Goal: Information Seeking & Learning: Find specific page/section

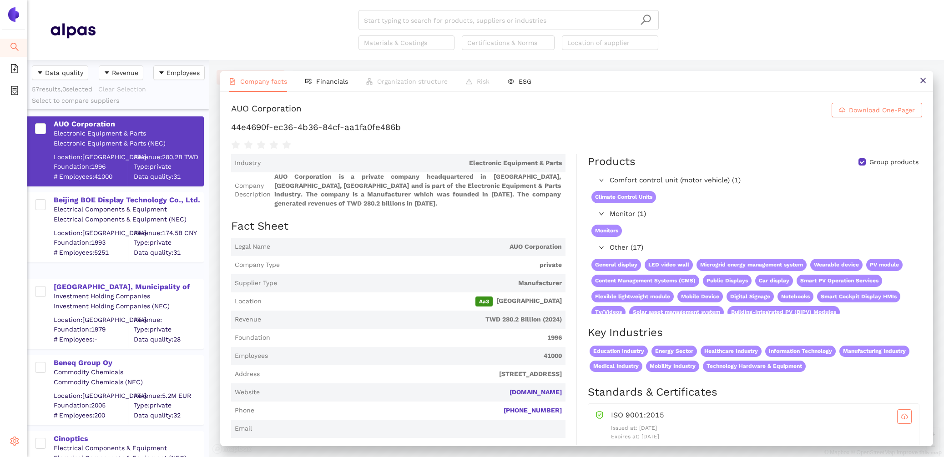
scroll to position [8, 0]
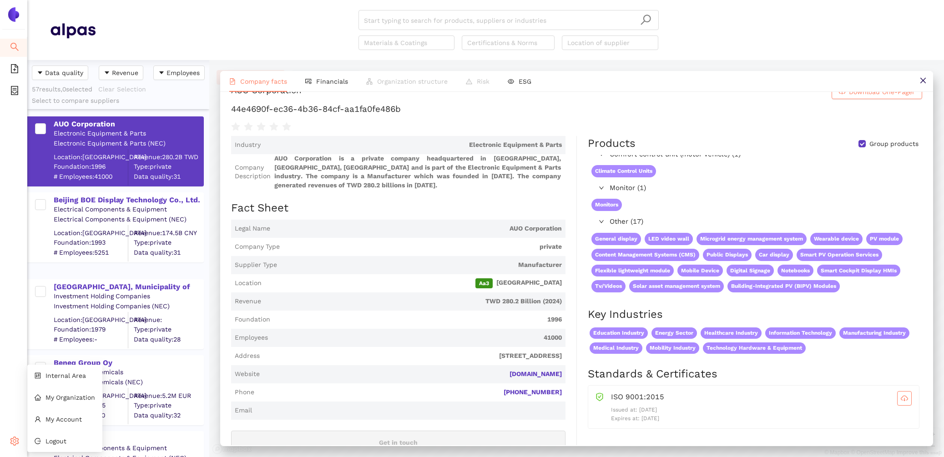
click at [10, 443] on icon "setting" at bounding box center [14, 441] width 9 height 9
click at [75, 371] on li "Internal Area" at bounding box center [64, 376] width 75 height 18
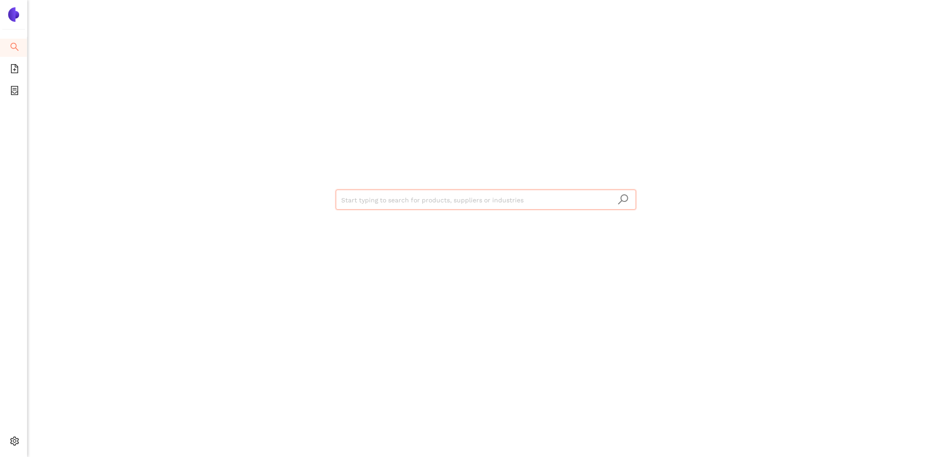
click at [421, 205] on input "search" at bounding box center [485, 200] width 289 height 20
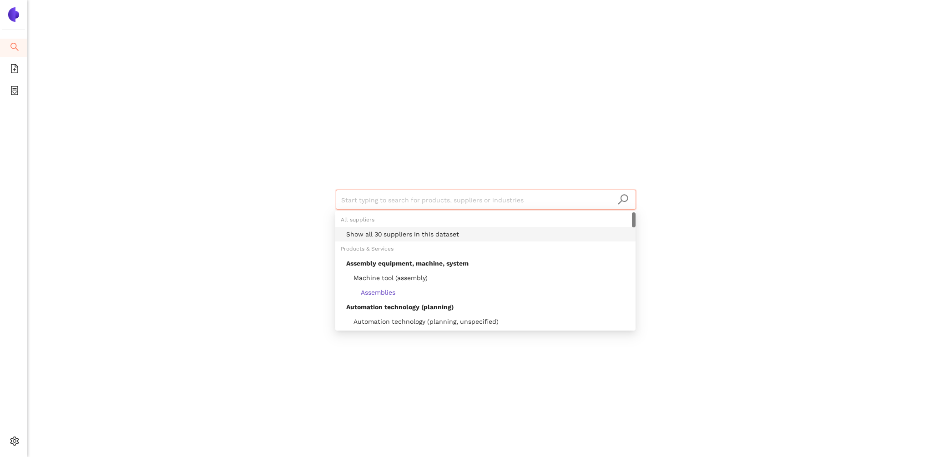
click at [423, 234] on div "Show all 30 suppliers in this dataset" at bounding box center [488, 234] width 284 height 10
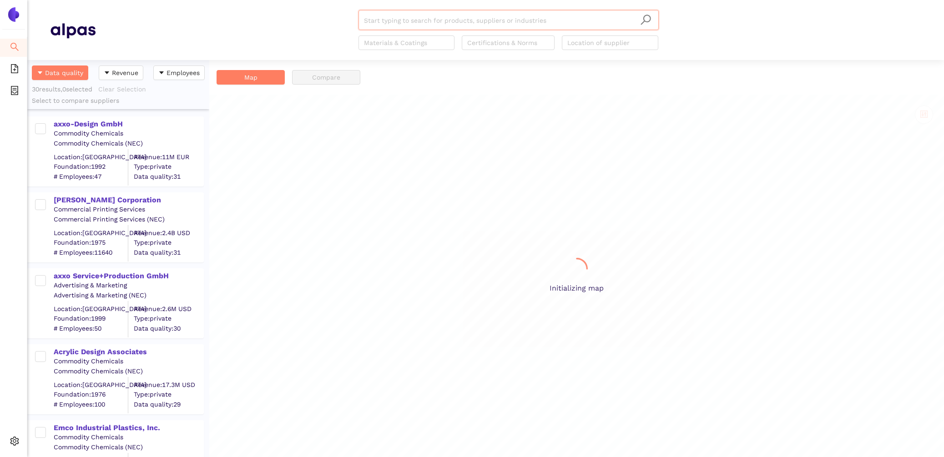
scroll to position [397, 182]
click at [95, 126] on div "axxo-Design GmbH" at bounding box center [128, 124] width 149 height 10
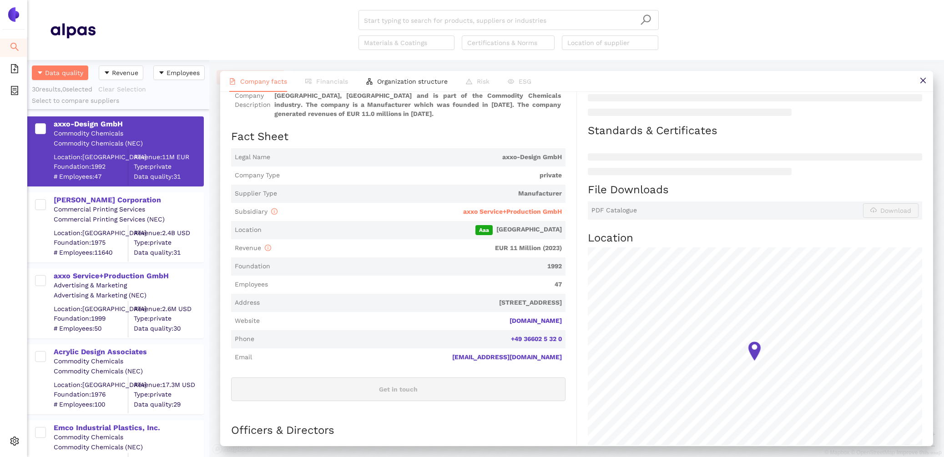
scroll to position [126, 0]
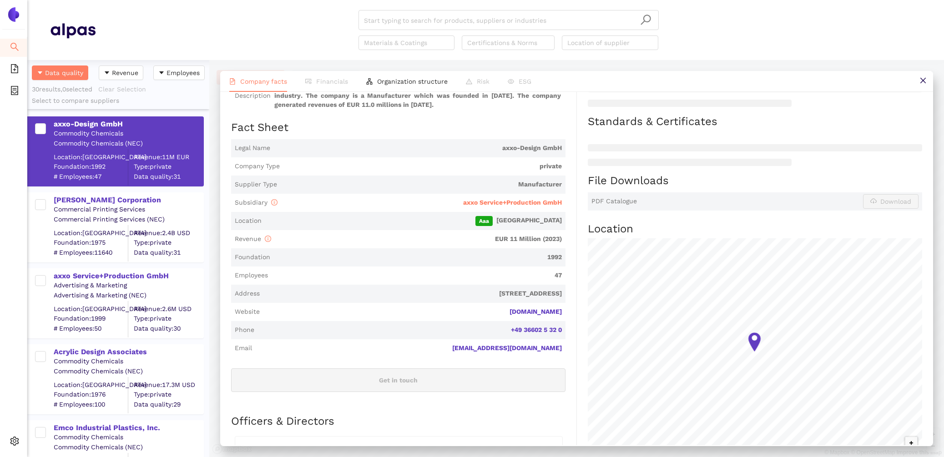
click at [329, 73] on li "Financials" at bounding box center [326, 81] width 61 height 21
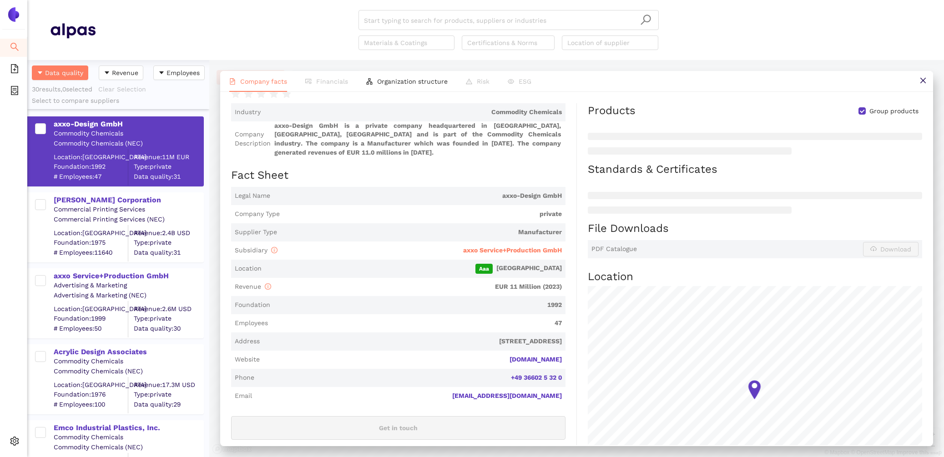
scroll to position [77, 0]
click at [487, 247] on span "axxo Service+Production GmbH" at bounding box center [512, 250] width 99 height 7
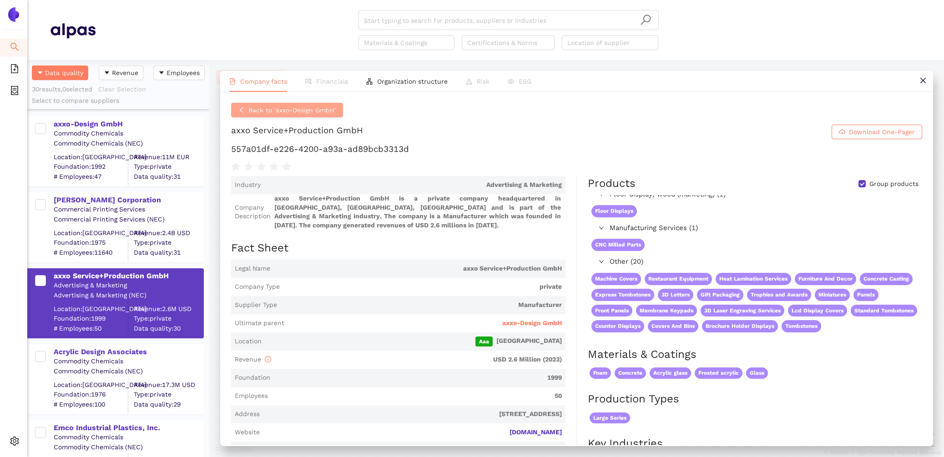
click at [296, 109] on span "Back to 'axxo-Design GmbH'" at bounding box center [291, 110] width 87 height 10
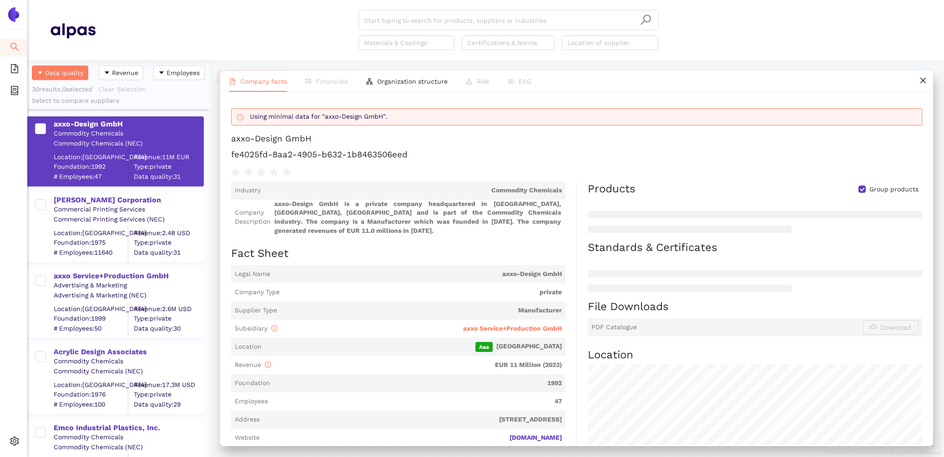
click at [303, 207] on span "axxo-Design GmbH is a private company headquartered in [GEOGRAPHIC_DATA], [GEOG…" at bounding box center [417, 217] width 287 height 35
click at [66, 200] on div "[PERSON_NAME] Corporation" at bounding box center [128, 200] width 149 height 10
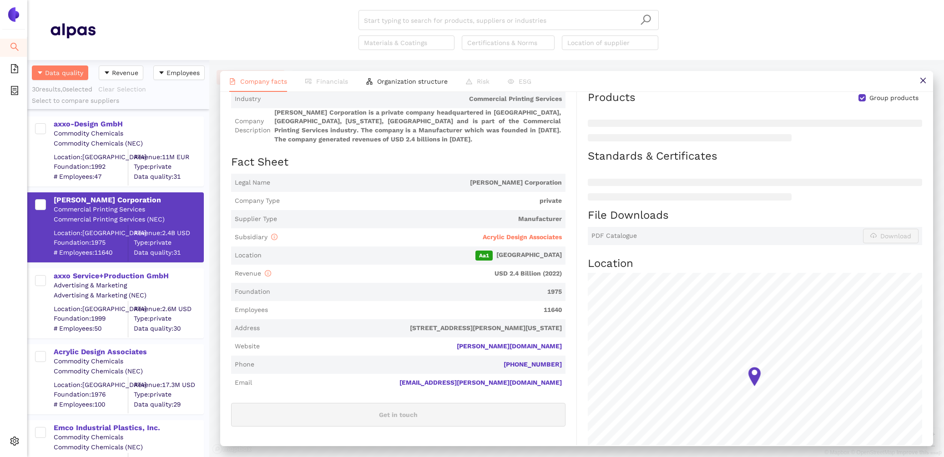
scroll to position [57, 0]
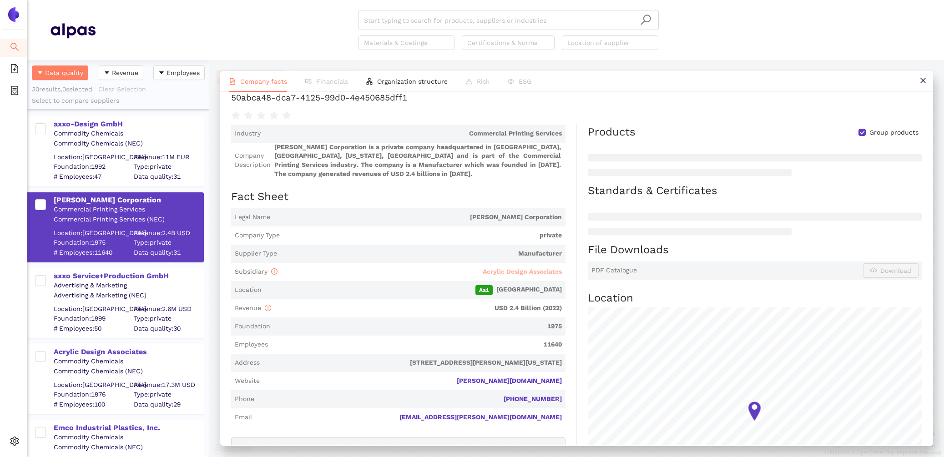
click at [527, 270] on span "Acrylic Design Associates" at bounding box center [521, 271] width 79 height 7
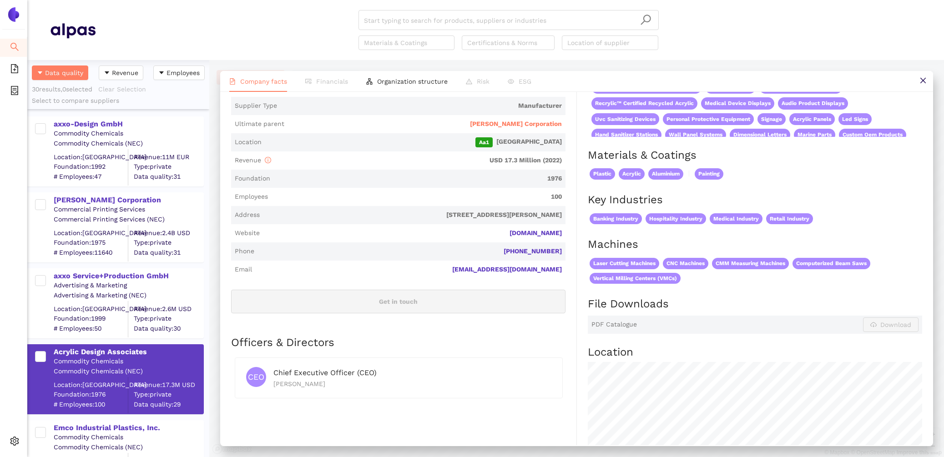
scroll to position [219, 0]
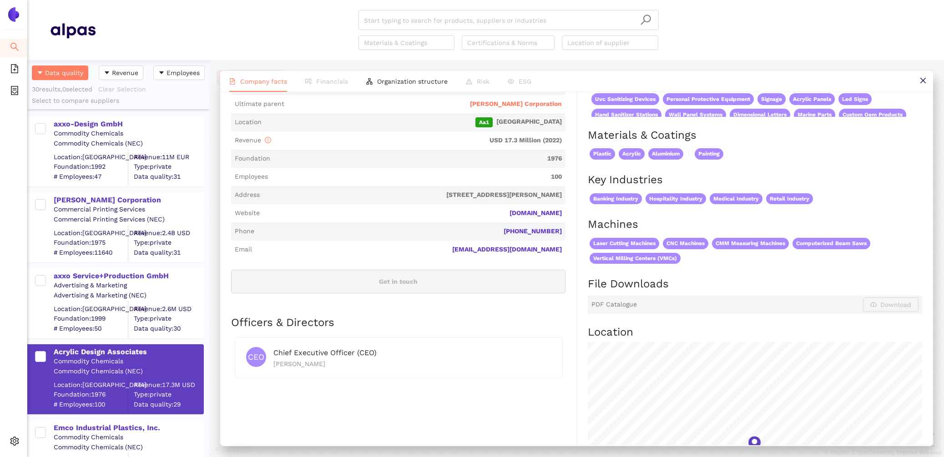
drag, startPoint x: 567, startPoint y: 213, endPoint x: 501, endPoint y: 212, distance: 66.4
click at [501, 212] on div "Industry Commodity Chemicals Company Description Acrylic Design Associates is a…" at bounding box center [404, 268] width 346 height 623
copy link "[DOMAIN_NAME]"
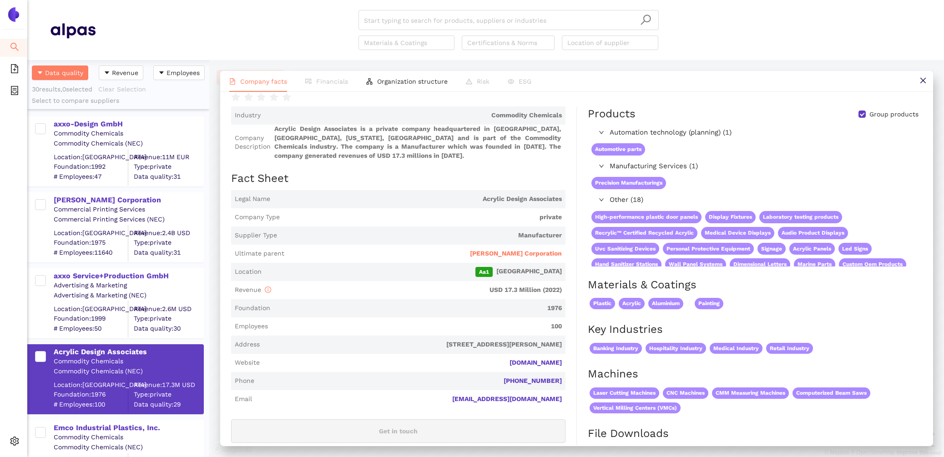
scroll to position [0, 0]
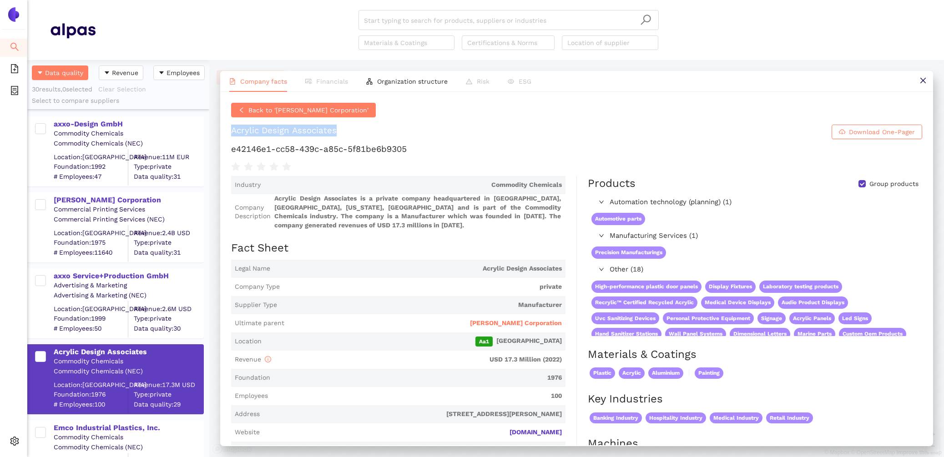
drag, startPoint x: 348, startPoint y: 129, endPoint x: 227, endPoint y: 129, distance: 121.4
click at [227, 129] on div "Back to '[PERSON_NAME] Corporation' Acrylic Design Associates Download One-Page…" at bounding box center [576, 268] width 713 height 353
copy div "Acrylic Design Associates"
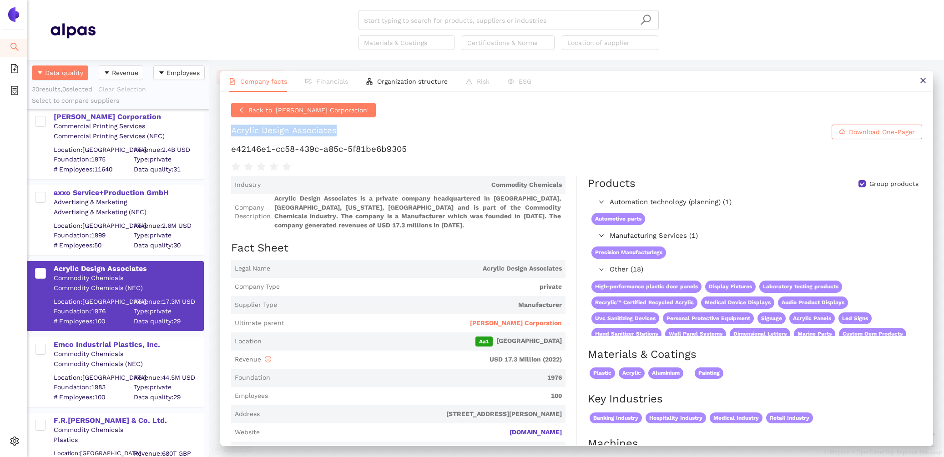
scroll to position [104, 0]
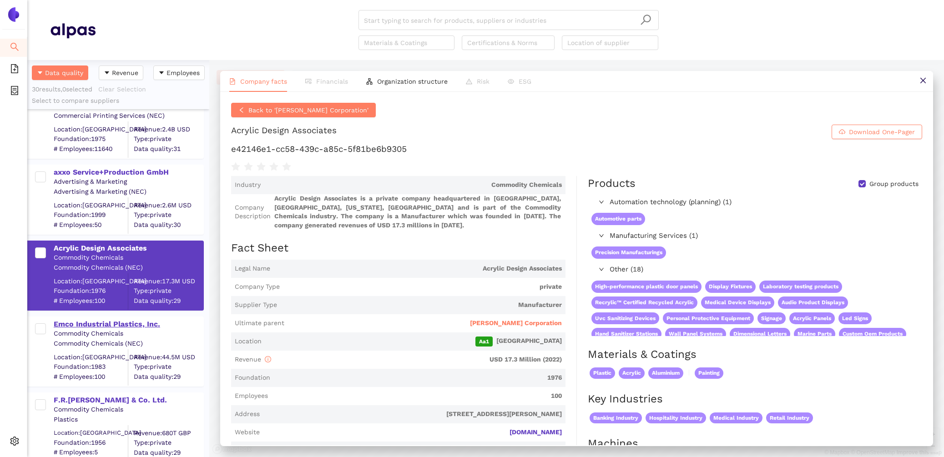
click at [98, 319] on div "Emco Industrial Plastics, Inc." at bounding box center [128, 324] width 149 height 10
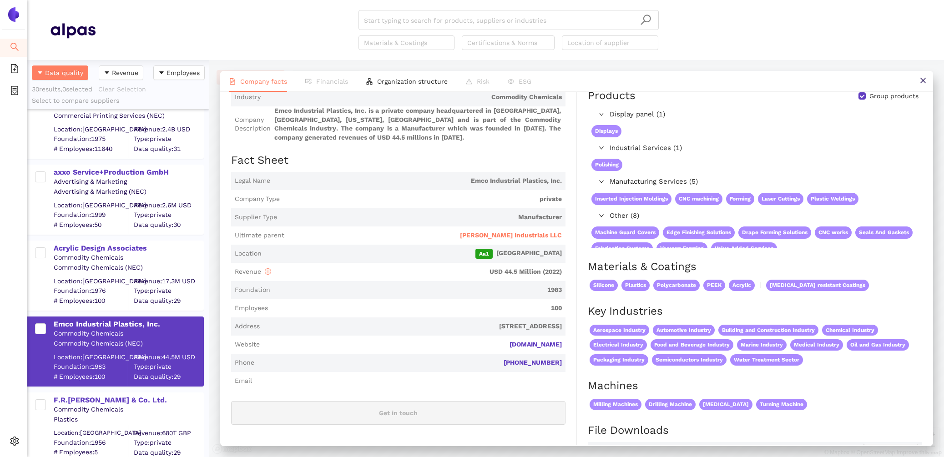
scroll to position [71, 0]
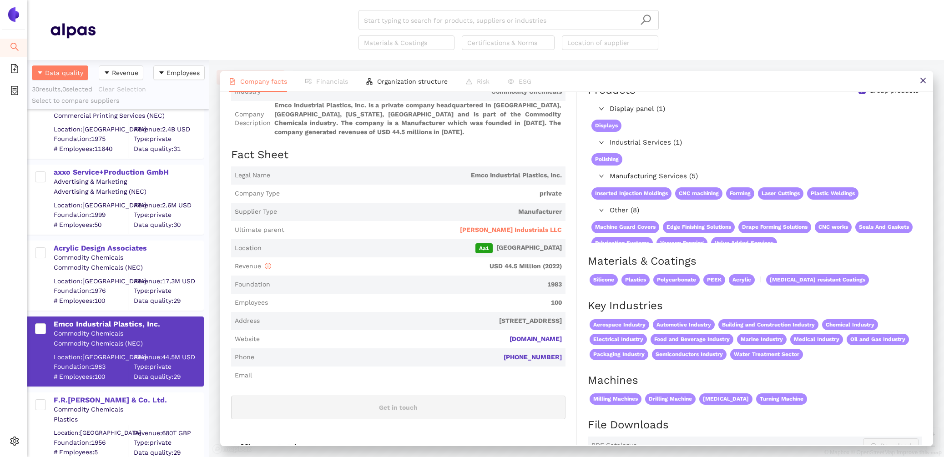
drag, startPoint x: 564, startPoint y: 337, endPoint x: 502, endPoint y: 337, distance: 61.4
click at [502, 337] on div "Industry Commodity Chemicals Company Description Emco Industrial Plastics, Inc.…" at bounding box center [404, 402] width 346 height 638
copy link "[DOMAIN_NAME]"
click at [536, 230] on span "[PERSON_NAME] Industrials LLC" at bounding box center [511, 230] width 102 height 9
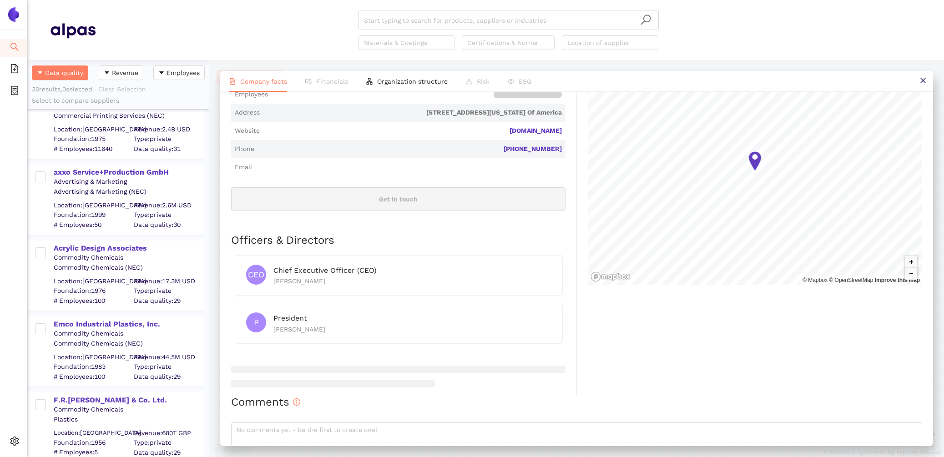
scroll to position [340, 0]
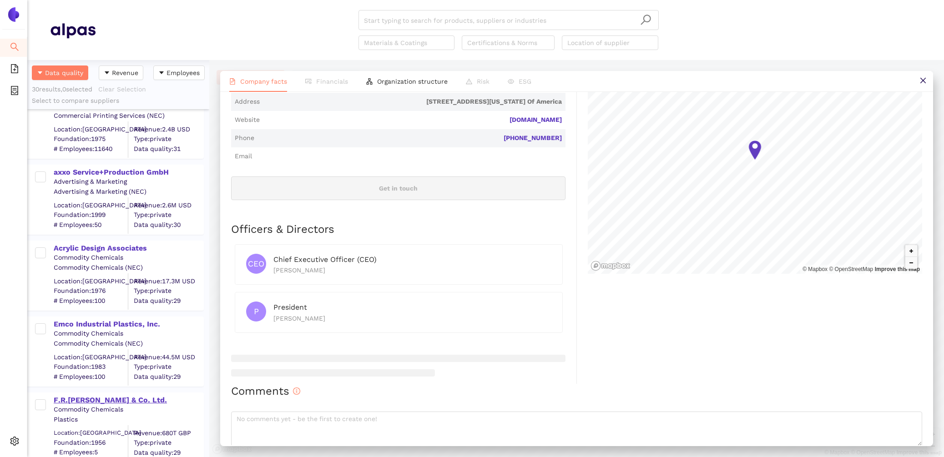
click at [102, 396] on div "F.R.[PERSON_NAME] & Co. Ltd." at bounding box center [128, 400] width 149 height 10
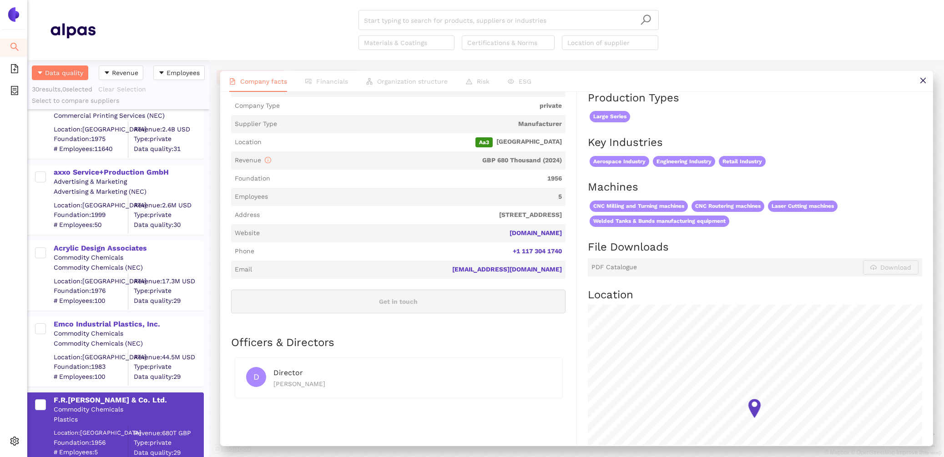
scroll to position [185, 0]
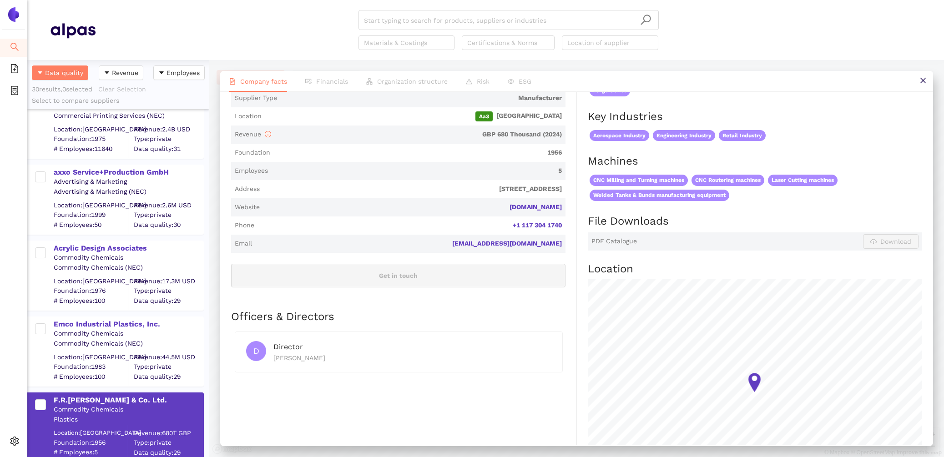
drag, startPoint x: 572, startPoint y: 205, endPoint x: 501, endPoint y: 204, distance: 70.9
click at [501, 204] on div "Industry Commodity Chemicals Company Description F.R.[PERSON_NAME] & Co. Ltd. i…" at bounding box center [404, 348] width 346 height 759
copy link "[DOMAIN_NAME]"
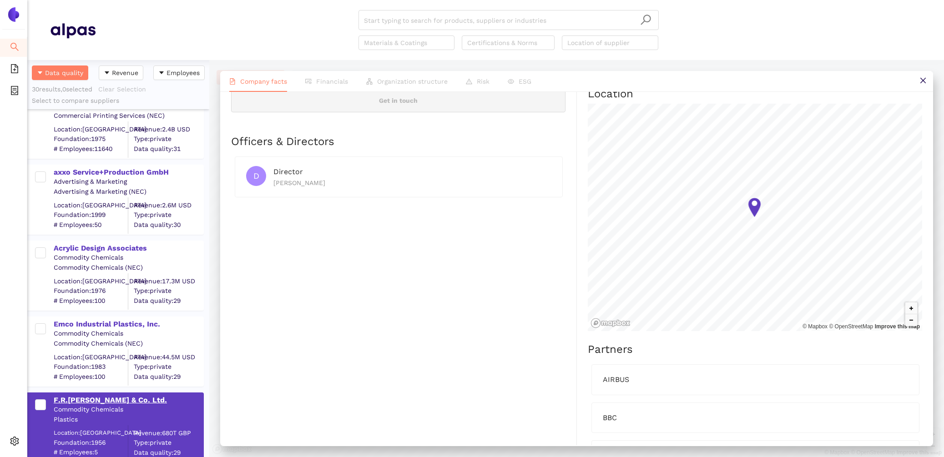
scroll to position [337, 0]
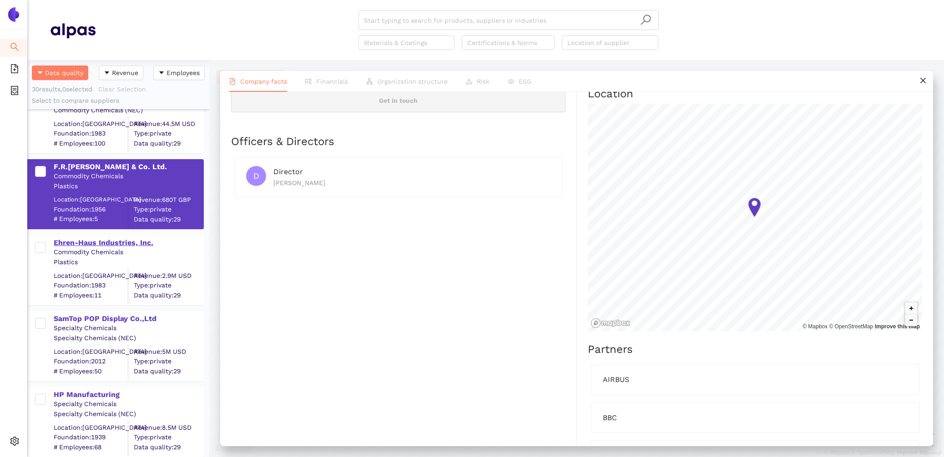
click at [92, 238] on div "Ehren-Haus Industries, Inc." at bounding box center [128, 243] width 149 height 10
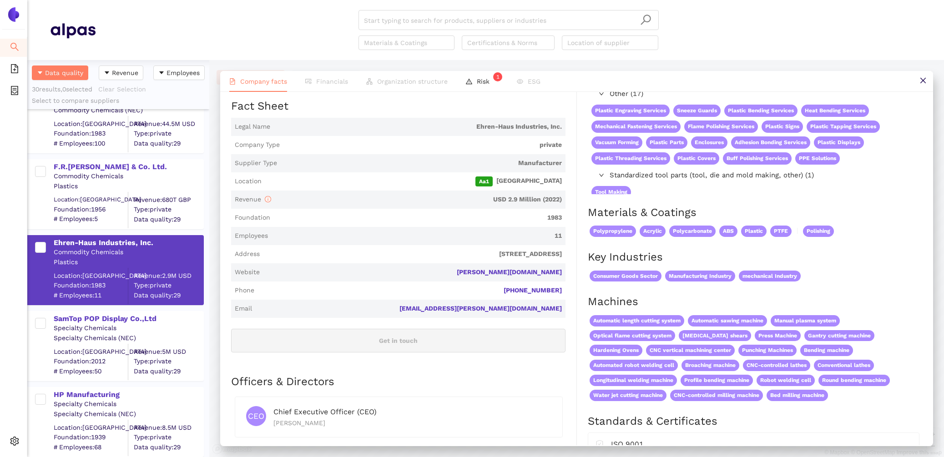
scroll to position [0, 0]
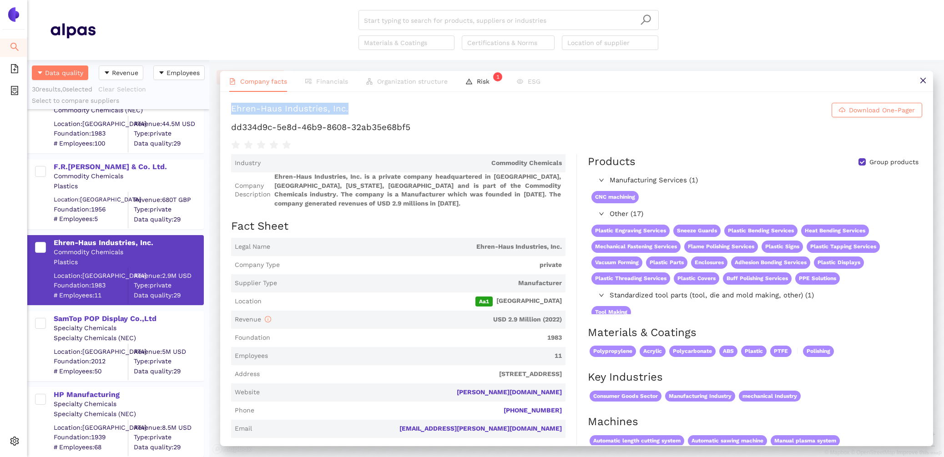
drag, startPoint x: 359, startPoint y: 110, endPoint x: 217, endPoint y: 110, distance: 141.9
click at [217, 110] on div "Company facts Financials Organization structure Risk 1 ESG Ehren-Haus Industrie…" at bounding box center [576, 258] width 734 height 397
copy div "Ehren-Haus Industries, Inc."
click at [118, 322] on div "SamTop POP Display Co.,Ltd" at bounding box center [128, 319] width 149 height 10
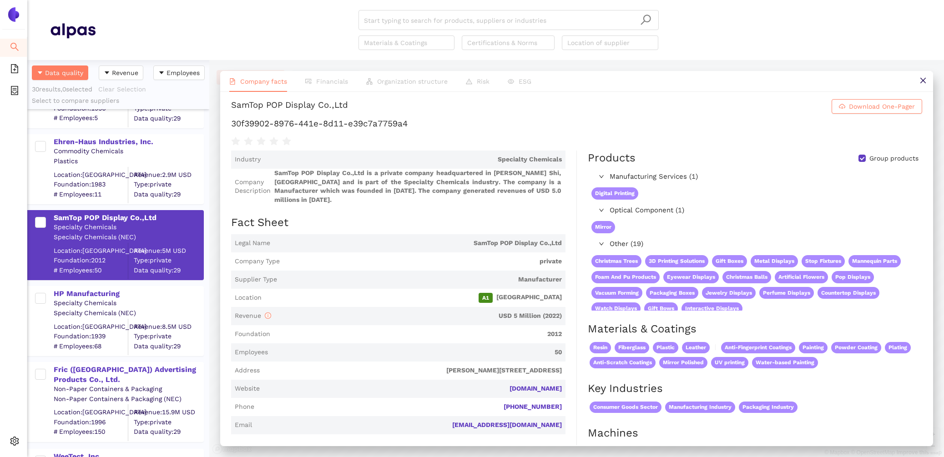
scroll to position [437, 0]
click at [104, 291] on div "HP Manufacturing" at bounding box center [128, 295] width 149 height 10
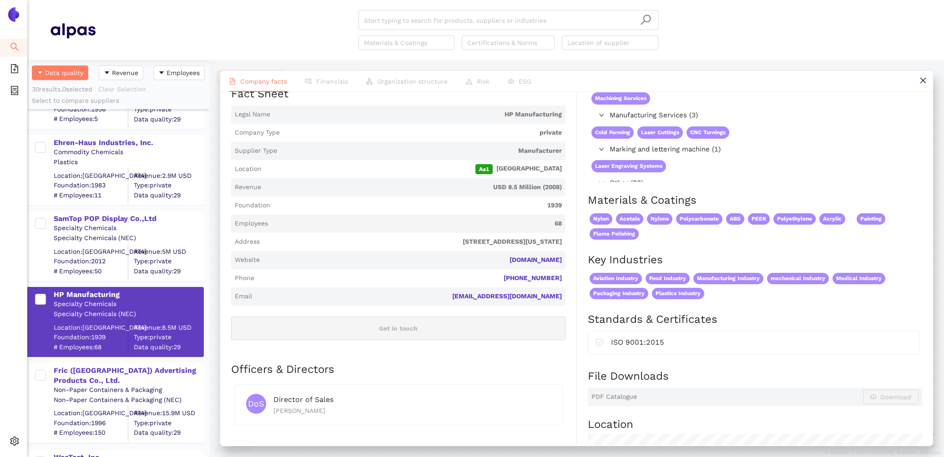
scroll to position [139, 0]
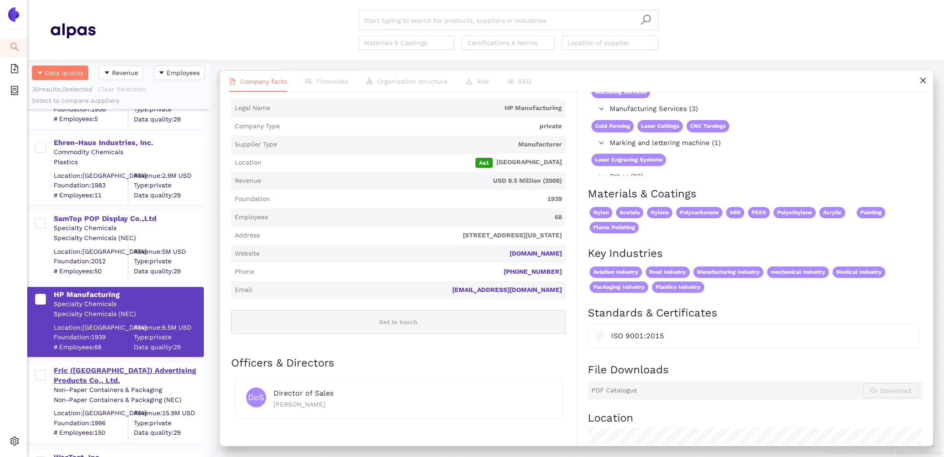
click at [141, 371] on div "Fric ([GEOGRAPHIC_DATA]) Advertising Products Co., Ltd." at bounding box center [128, 376] width 149 height 20
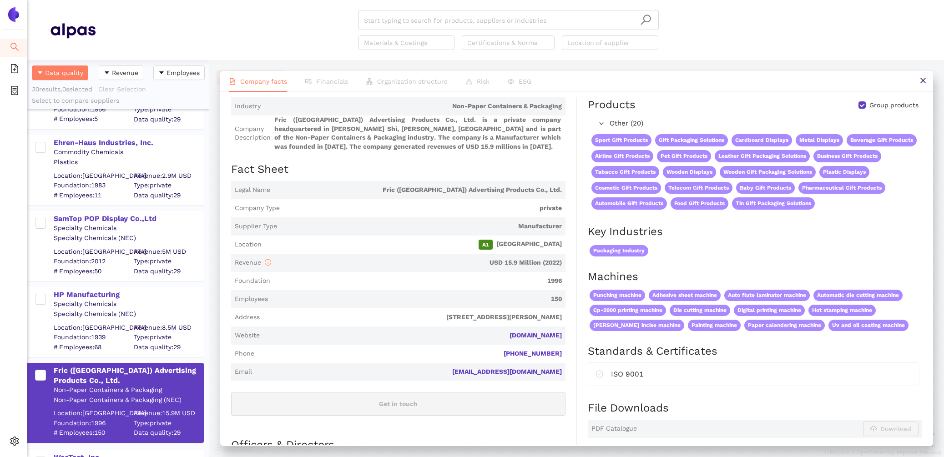
scroll to position [0, 0]
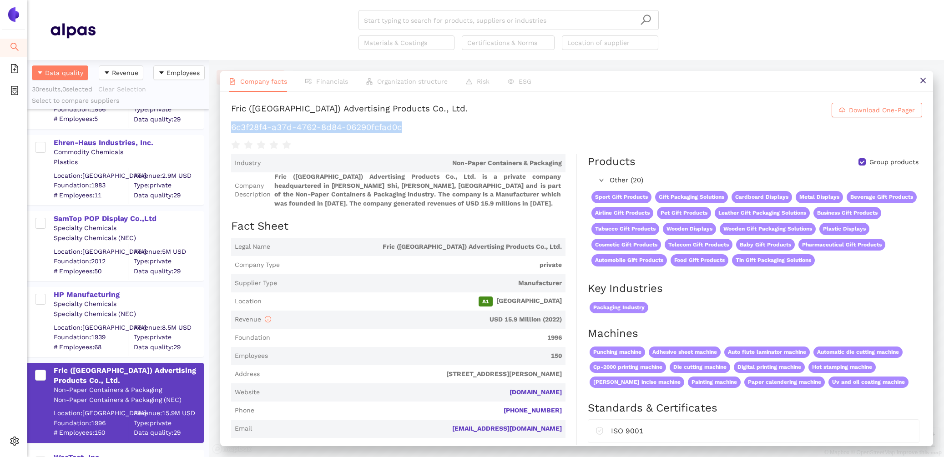
drag, startPoint x: 429, startPoint y: 126, endPoint x: 231, endPoint y: 125, distance: 197.8
click at [232, 125] on h1 "6c3f28f4-a37d-4762-8d84-06290fcfad0c" at bounding box center [576, 127] width 691 height 12
copy h1 "6c3f28f4-a37d-4762-8d84-06290fcfad0c"
click at [536, 19] on input "search" at bounding box center [508, 20] width 289 height 20
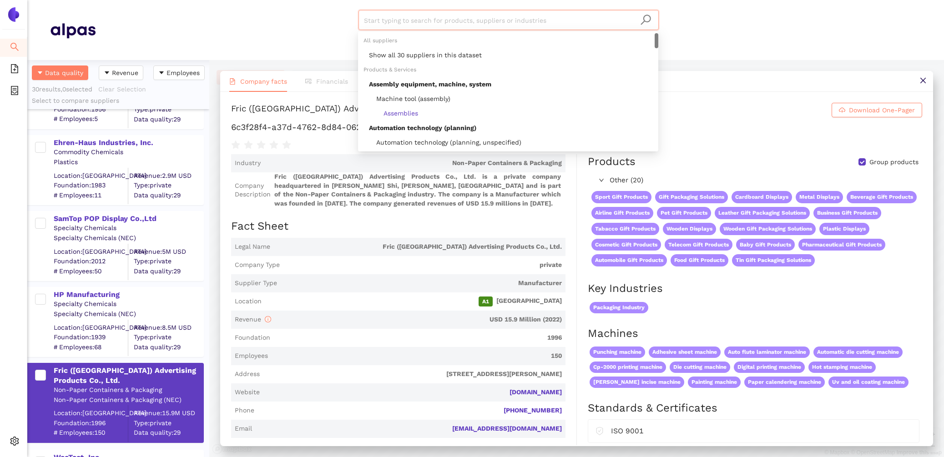
paste input "E & T Plastics Manufacturing Co. Inc."
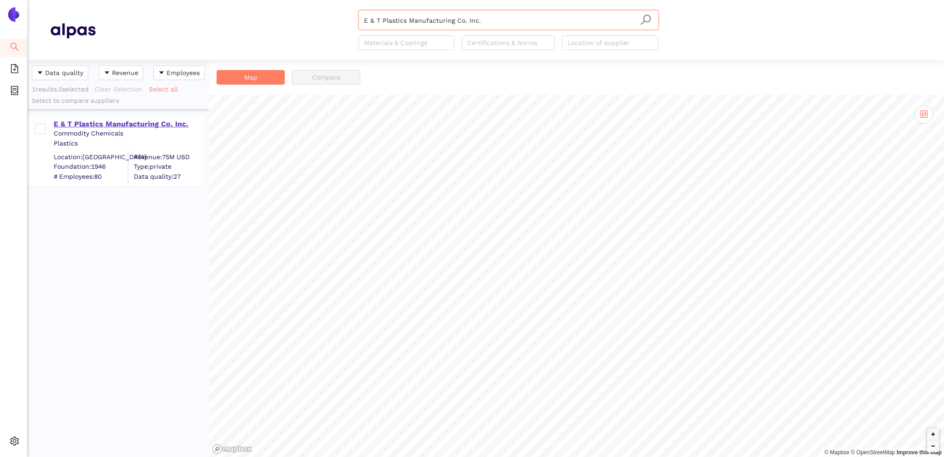
click at [133, 125] on div "E & T Plastics Manufacturing Co. Inc." at bounding box center [128, 124] width 149 height 10
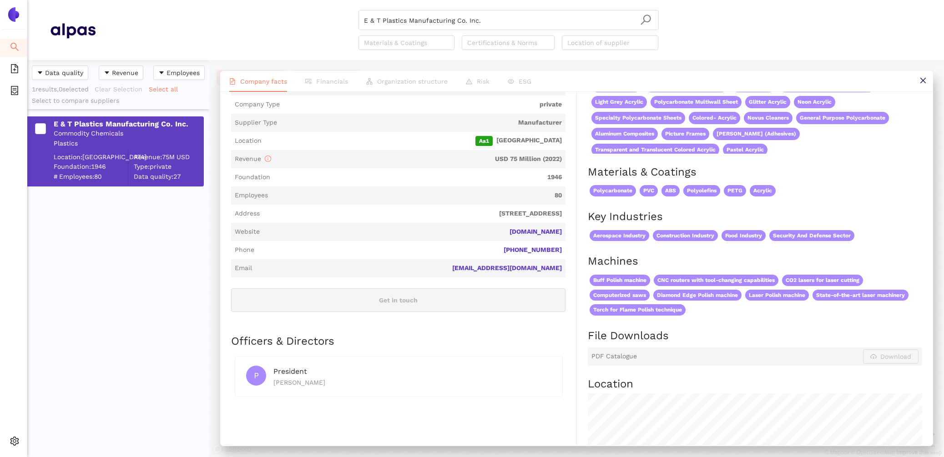
scroll to position [162, 0]
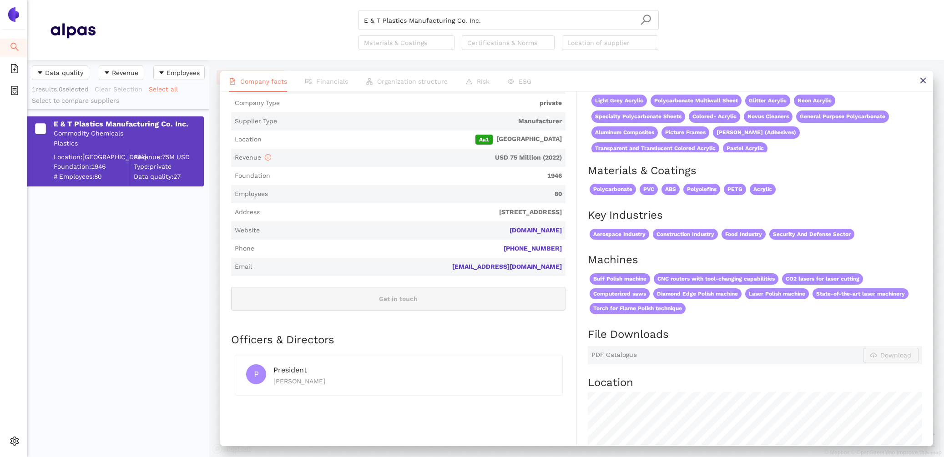
drag, startPoint x: 565, startPoint y: 228, endPoint x: 503, endPoint y: 228, distance: 61.8
click at [503, 228] on span "Website [DOMAIN_NAME]" at bounding box center [398, 230] width 334 height 18
copy link "[DOMAIN_NAME]"
drag, startPoint x: 497, startPoint y: 24, endPoint x: 233, endPoint y: -65, distance: 278.1
click at [233, 0] on html "Search eSourcing Templates eSourcing Projects Settings E & T Plastics Manufactu…" at bounding box center [472, 228] width 944 height 457
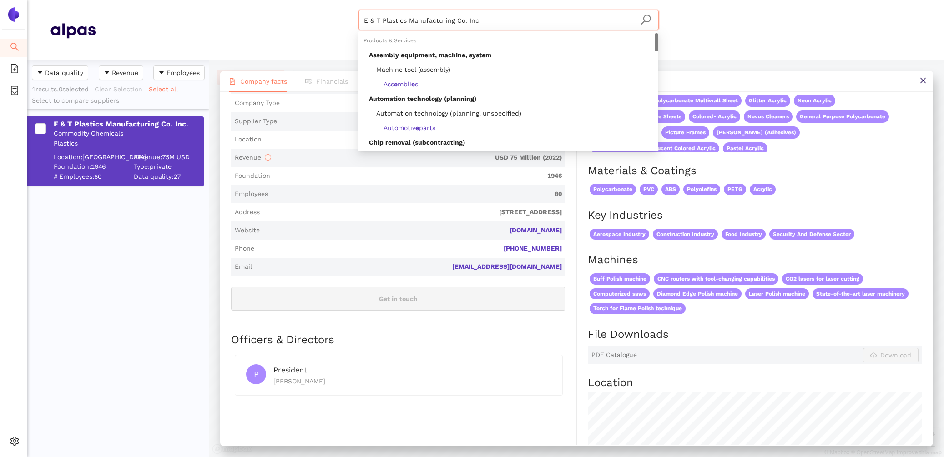
paste input "[PERSON_NAME] GmbH"
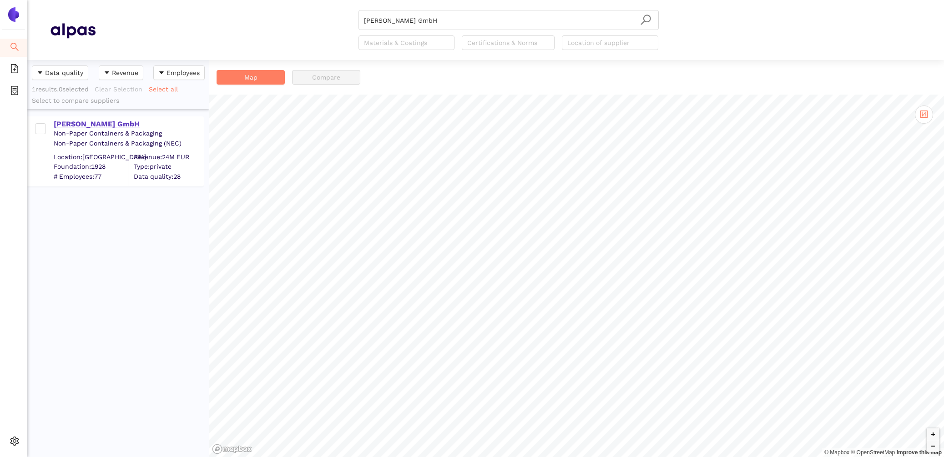
click at [79, 121] on div "[PERSON_NAME] GmbH" at bounding box center [128, 124] width 149 height 10
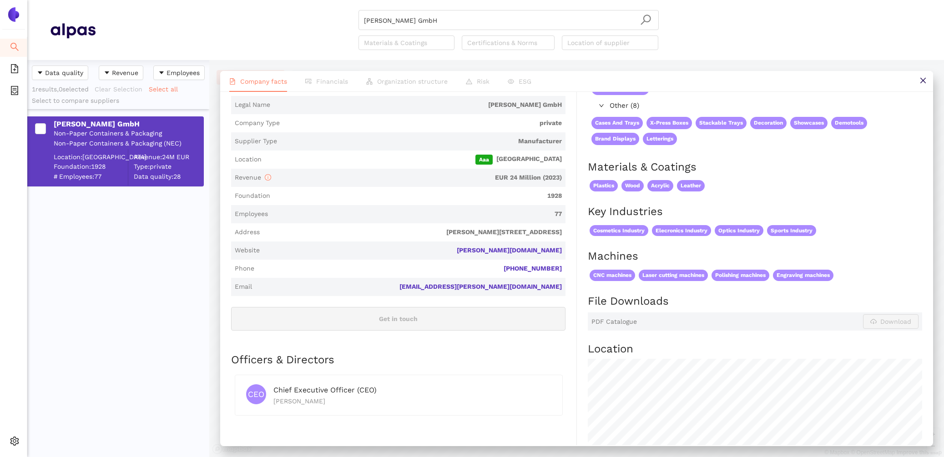
scroll to position [142, 0]
drag, startPoint x: 567, startPoint y: 286, endPoint x: 502, endPoint y: 283, distance: 66.0
click at [502, 283] on div "Industry Non-Paper Containers & Packaging Company Description [PERSON_NAME] Gmb…" at bounding box center [404, 410] width 346 height 797
drag, startPoint x: 570, startPoint y: 249, endPoint x: 521, endPoint y: 248, distance: 49.1
click at [521, 248] on div "Industry Non-Paper Containers & Packaging Company Description [PERSON_NAME] Gmb…" at bounding box center [404, 410] width 346 height 797
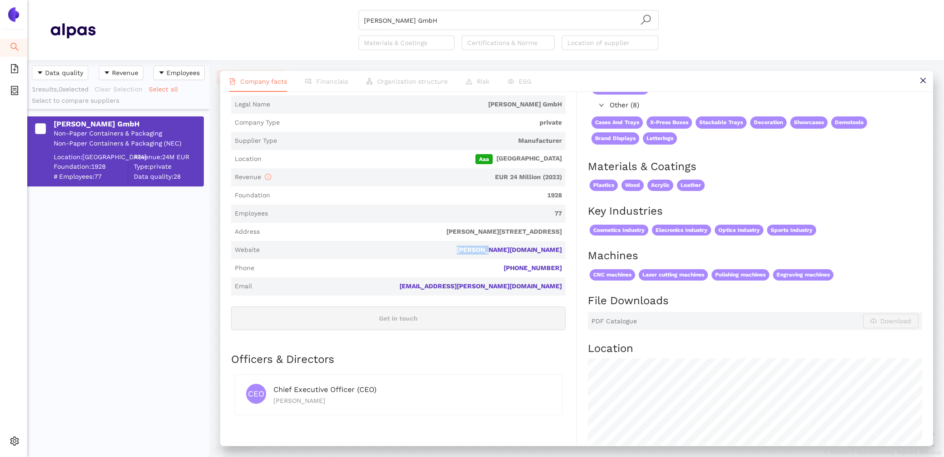
copy link "[PERSON_NAME][DOMAIN_NAME]"
drag, startPoint x: 464, startPoint y: 14, endPoint x: 228, endPoint y: -26, distance: 239.4
click at [228, 0] on html "Search eSourcing Templates eSourcing Projects Settings [PERSON_NAME] GmbH Mater…" at bounding box center [472, 228] width 944 height 457
drag, startPoint x: 445, startPoint y: 18, endPoint x: 321, endPoint y: -4, distance: 126.0
click at [321, 0] on html "Search eSourcing Templates eSourcing Projects Settings [PERSON_NAME] GmbH Mater…" at bounding box center [472, 228] width 944 height 457
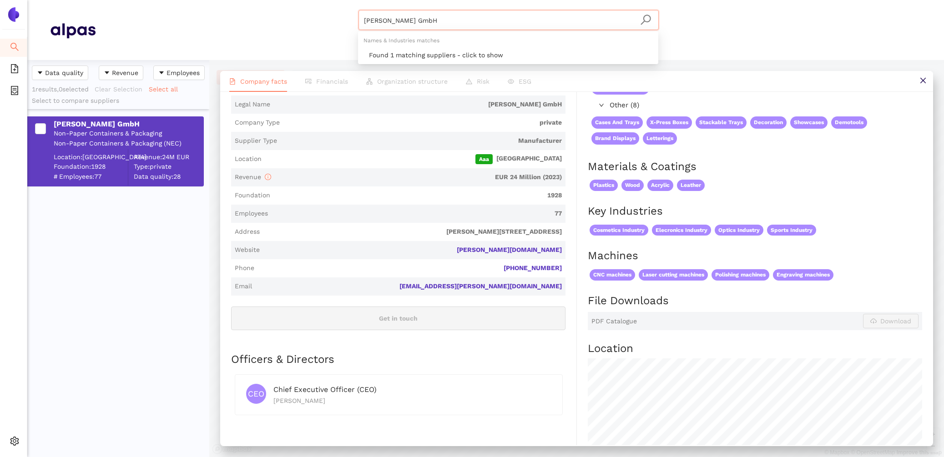
paste input "PROJECT PLASTICS LTD"
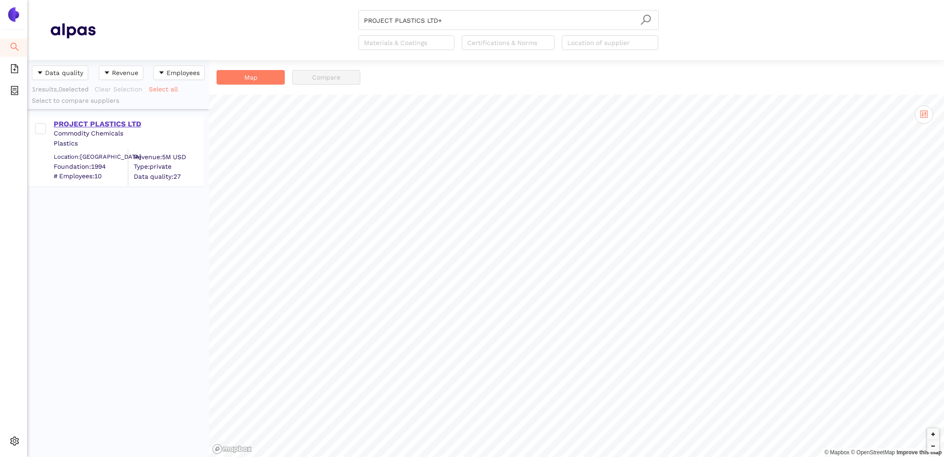
click at [90, 123] on div "PROJECT PLASTICS LTD" at bounding box center [128, 124] width 149 height 10
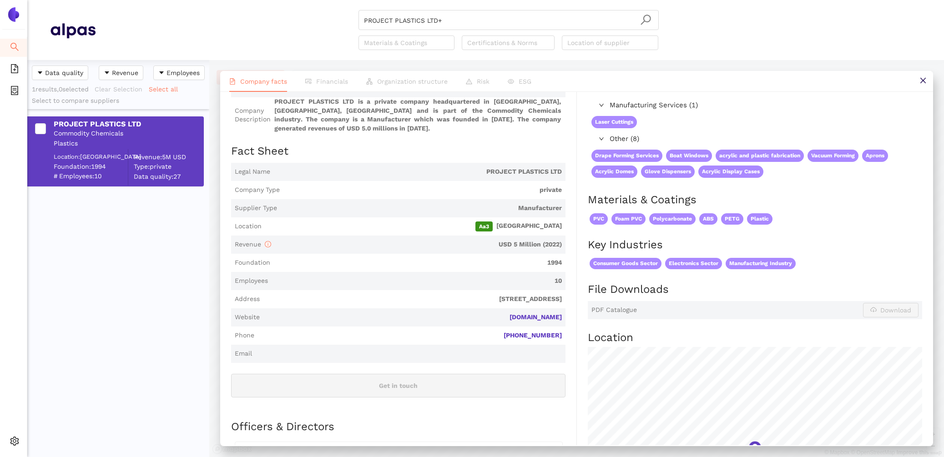
scroll to position [75, 0]
drag, startPoint x: 571, startPoint y: 319, endPoint x: 491, endPoint y: 317, distance: 79.6
click at [491, 317] on div "Industry Commodity Chemicals Company Description PROJECT PLASTICS LTD is a priv…" at bounding box center [404, 332] width 346 height 506
copy link "[DOMAIN_NAME]"
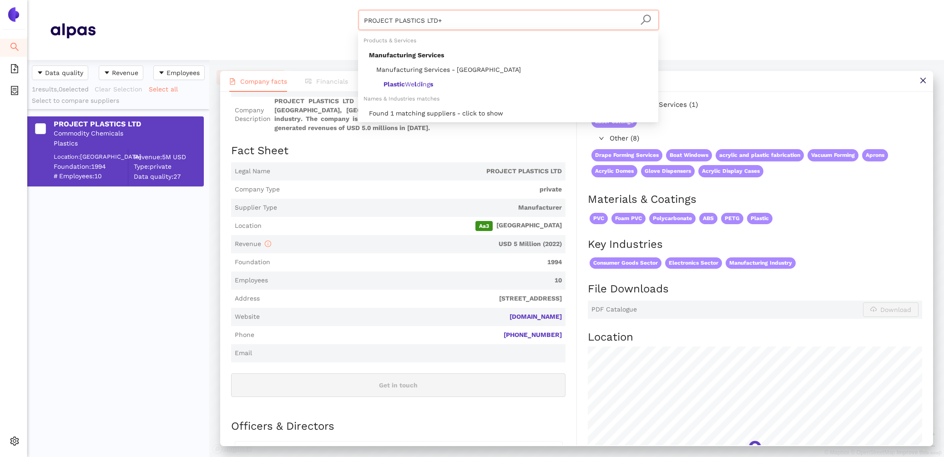
drag, startPoint x: 456, startPoint y: 17, endPoint x: 258, endPoint y: -14, distance: 199.8
click at [258, 0] on html "Search eSourcing Templates eSourcing Projects Settings PROJECT PLASTICS LTD+ Ma…" at bounding box center [472, 228] width 944 height 457
paste input "WeeTect. Inc."
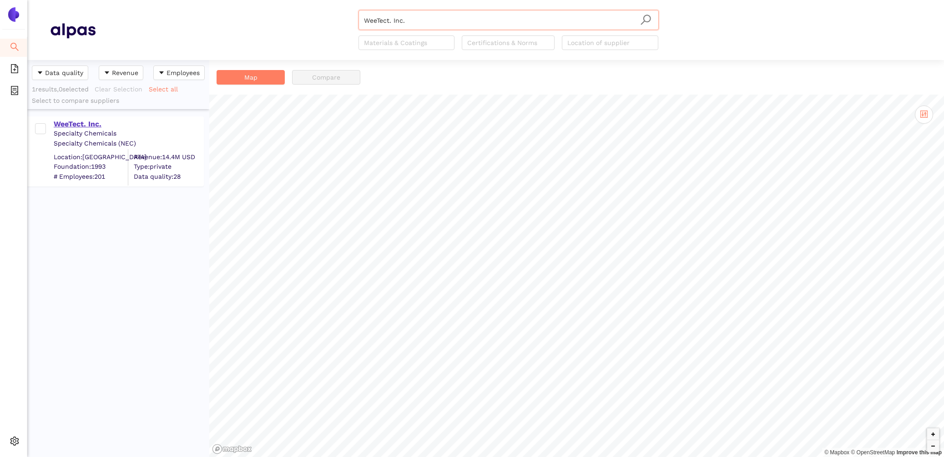
click at [84, 123] on div "WeeTect. Inc." at bounding box center [128, 124] width 149 height 10
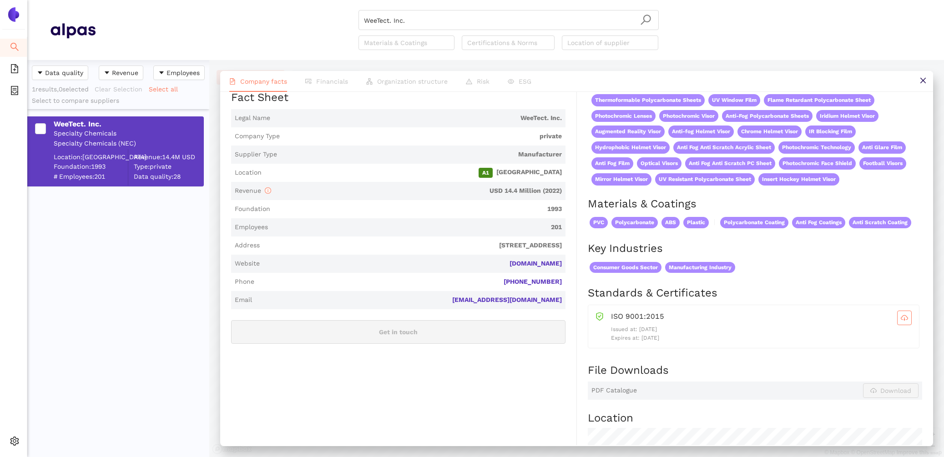
scroll to position [220, 0]
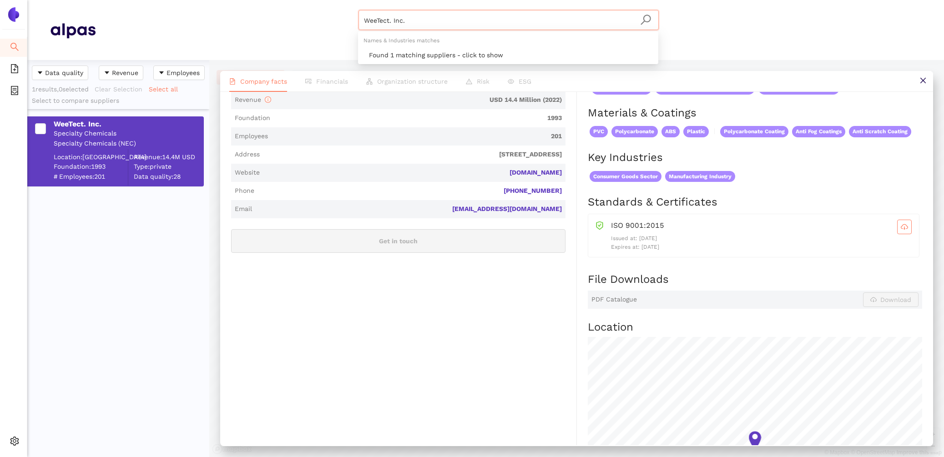
drag, startPoint x: 403, startPoint y: 25, endPoint x: 231, endPoint y: 1, distance: 174.1
click at [245, 3] on header "WeeTect. Inc. Materials & Coatings Certifications & Norms Location of supplier" at bounding box center [485, 30] width 916 height 60
paste input "ARNO GmbH"
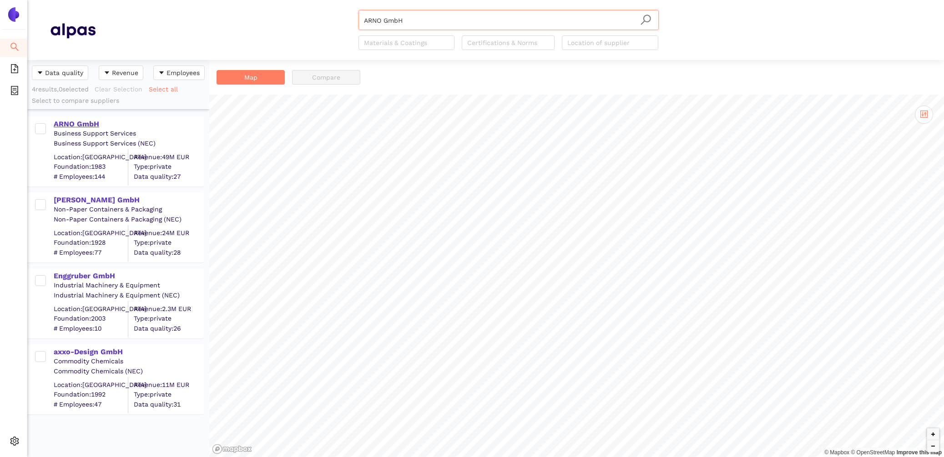
click at [66, 126] on div "ARNO GmbH" at bounding box center [128, 124] width 149 height 10
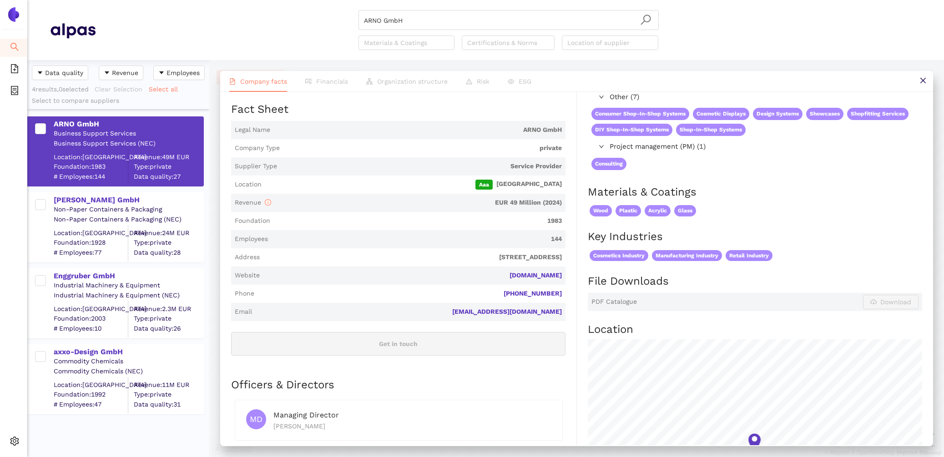
scroll to position [272, 0]
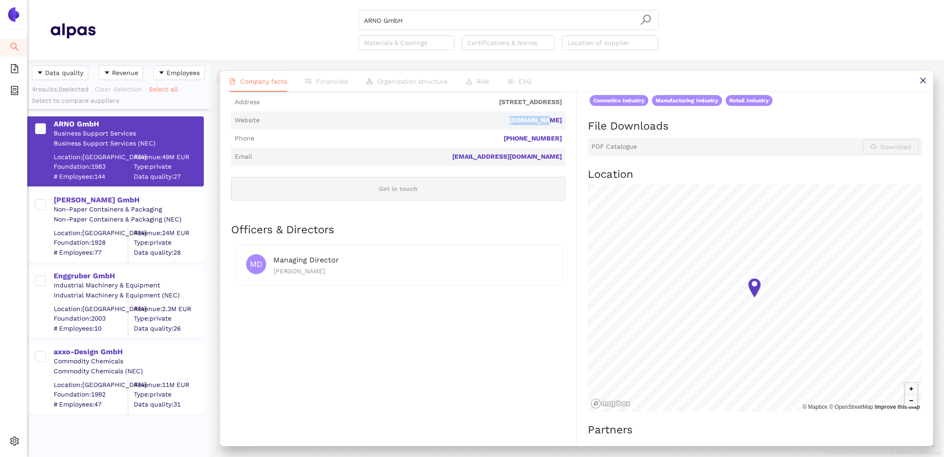
drag, startPoint x: 568, startPoint y: 122, endPoint x: 515, endPoint y: 121, distance: 52.7
click at [515, 121] on div "Industry Business Support Services Company Description ARNO GmbH is a private c…" at bounding box center [404, 258] width 346 height 752
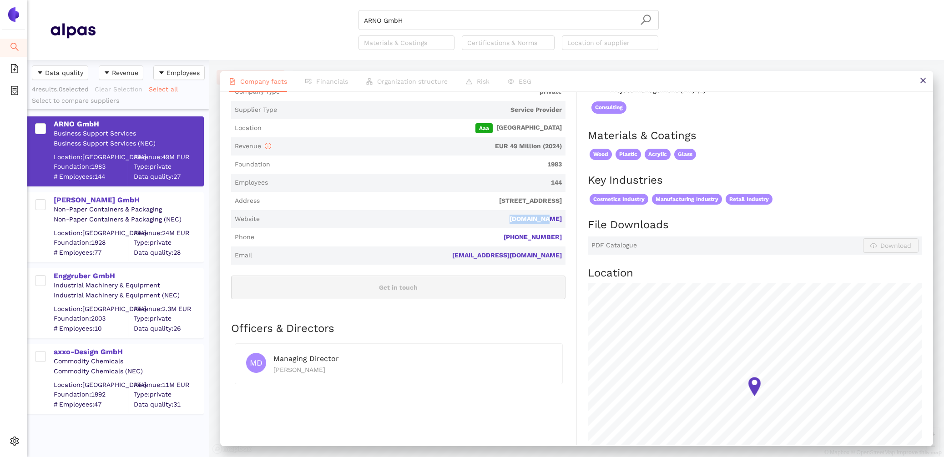
scroll to position [0, 0]
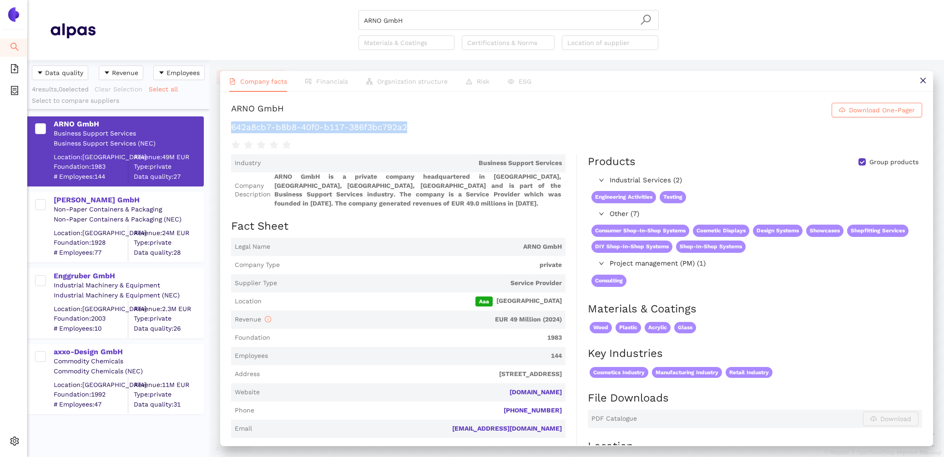
drag, startPoint x: 411, startPoint y: 126, endPoint x: 228, endPoint y: 126, distance: 182.8
click at [228, 126] on div "ARNO GmbH Download One-Pager 642a8cb7-b8b8-40f0-b117-386f3bc792a2 Industry Busi…" at bounding box center [576, 268] width 713 height 353
drag, startPoint x: 512, startPoint y: 19, endPoint x: 185, endPoint y: -34, distance: 332.0
click at [185, 0] on html "Search eSourcing Templates eSourcing Projects Settings ARNO GmbH Materials & Co…" at bounding box center [472, 228] width 944 height 457
paste input "„ACRYLEX” SPÓŁKA JAWNA"
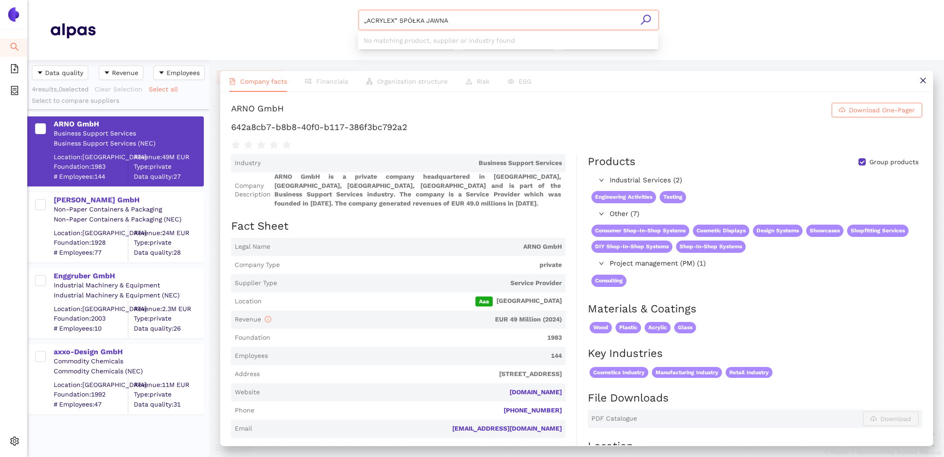
click at [365, 21] on input "„ACRYLEX” SPÓŁKA JAWNA" at bounding box center [508, 20] width 289 height 20
drag, startPoint x: 390, startPoint y: 19, endPoint x: 546, endPoint y: 38, distance: 157.2
click at [546, 38] on body "Search eSourcing Templates eSourcing Projects Settings ACRYLEX” SPÓŁKA JAWNA Ma…" at bounding box center [472, 228] width 944 height 457
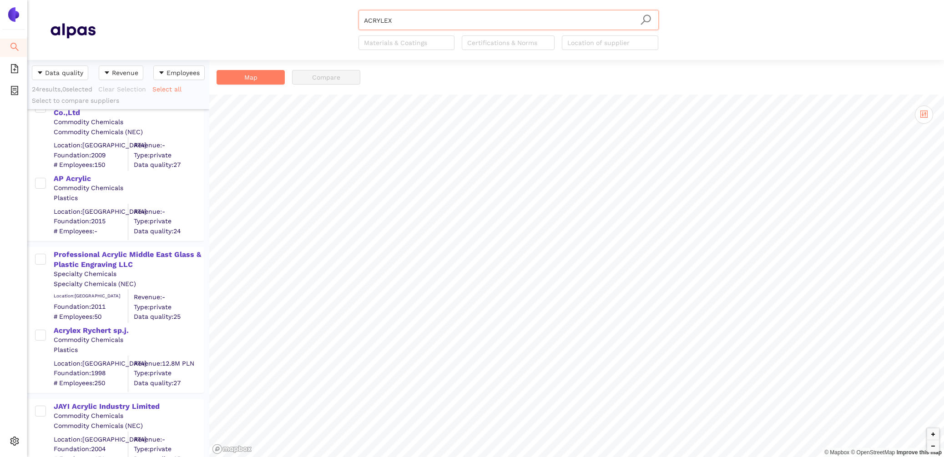
scroll to position [23, 0]
click at [117, 330] on div "Acrylex Rychert sp.j." at bounding box center [128, 329] width 149 height 10
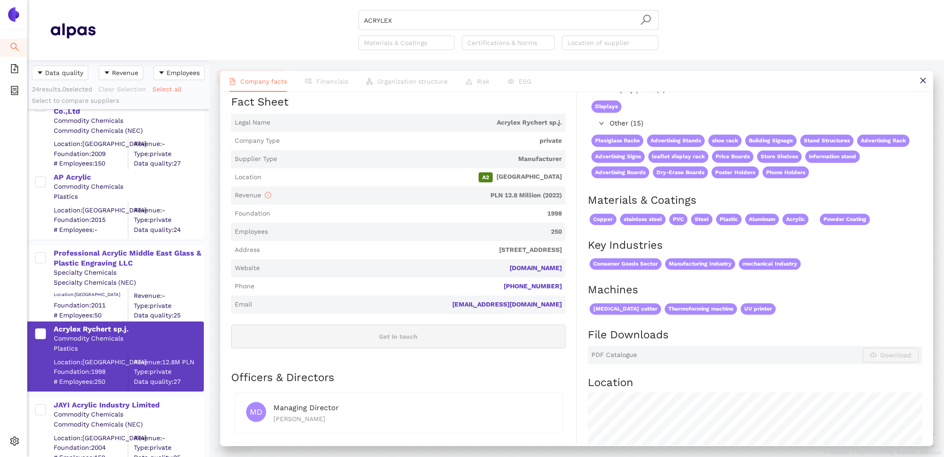
scroll to position [126, 0]
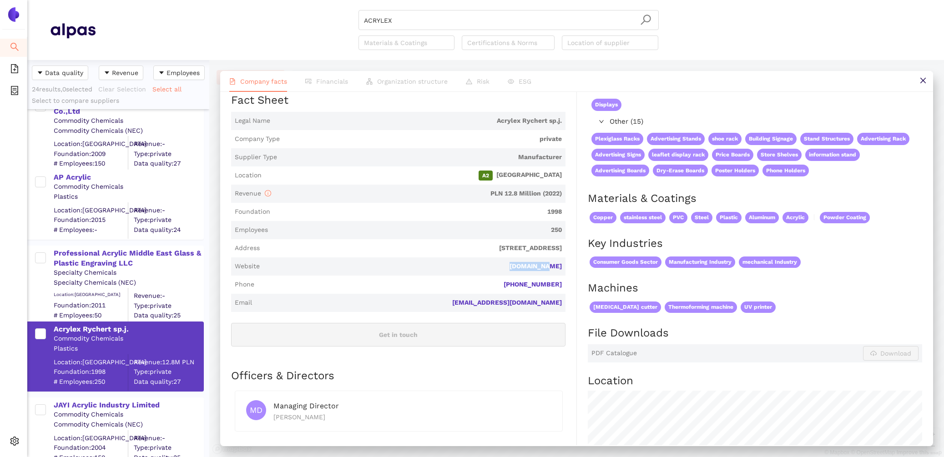
drag, startPoint x: 567, startPoint y: 264, endPoint x: 528, endPoint y: 264, distance: 38.2
click at [528, 264] on div "Industry Commodity Chemicals Company Description Acrylex Rychert sp.j. is a pri…" at bounding box center [404, 328] width 346 height 601
drag, startPoint x: 456, startPoint y: 14, endPoint x: 537, endPoint y: 67, distance: 96.5
click at [534, 67] on section "ACRYLEX Materials & Coatings Certifications & Norms Location of supplier Data q…" at bounding box center [485, 228] width 916 height 457
paste input "Dongguan Feilong Acrylic Products Co.,Ltd"
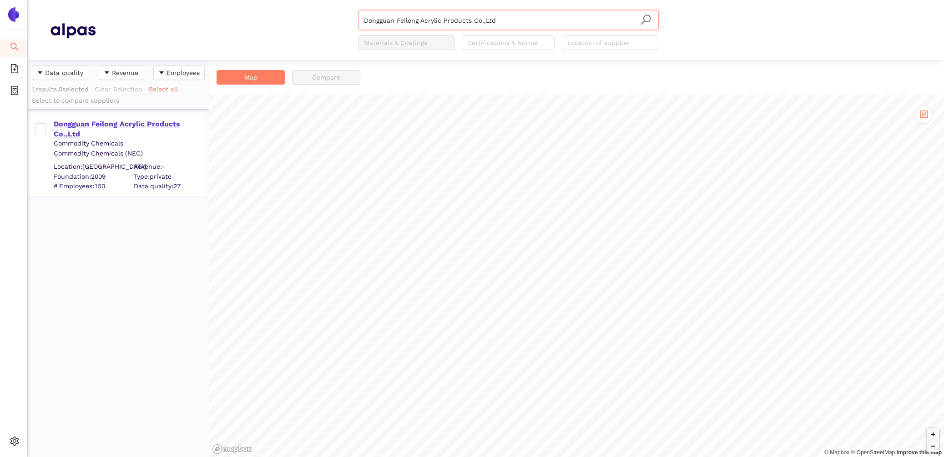
click at [151, 123] on div "Dongguan Feilong Acrylic Products Co.,Ltd" at bounding box center [128, 129] width 149 height 20
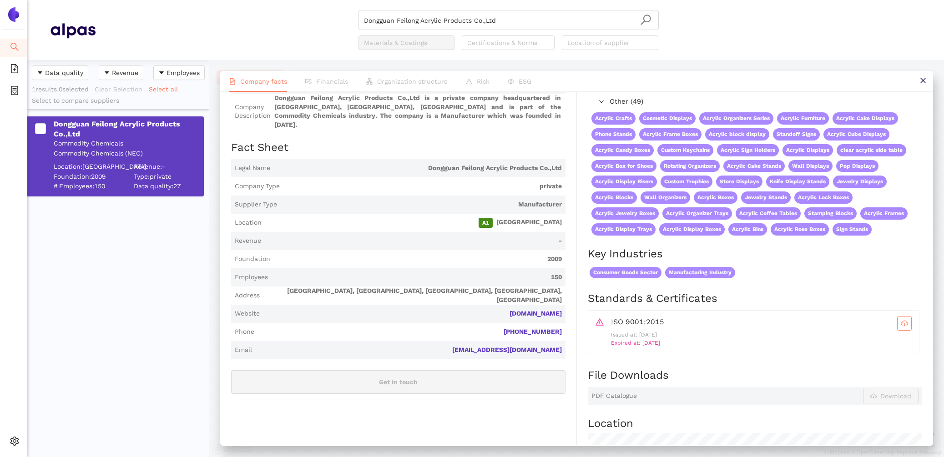
scroll to position [33, 0]
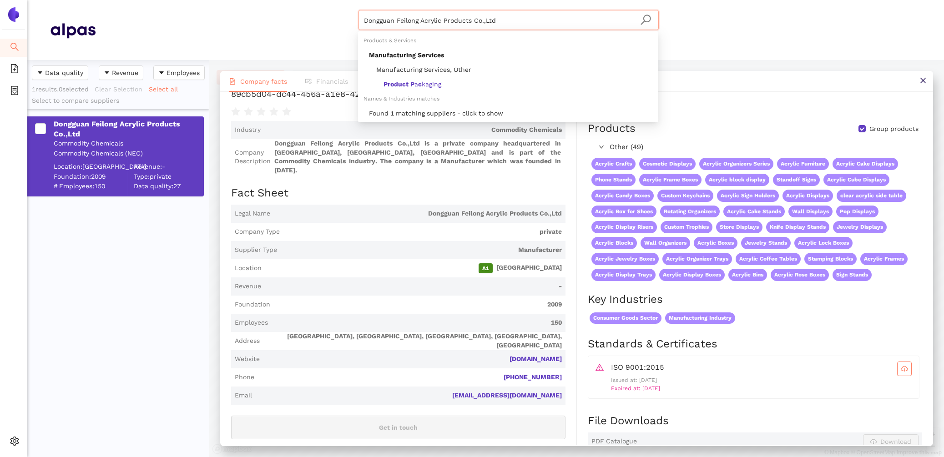
drag, startPoint x: 544, startPoint y: 20, endPoint x: 272, endPoint y: -9, distance: 273.4
click at [272, 0] on html "Search eSourcing Templates eSourcing Projects Settings Dongguan Feilong Acrylic…" at bounding box center [472, 228] width 944 height 457
paste input "AP Acrylic"
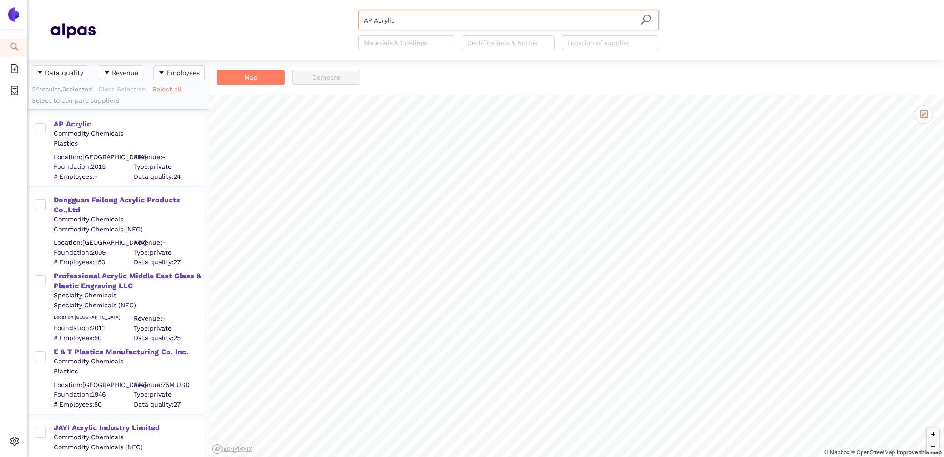
type input "AP Acrylic"
click at [74, 125] on div "AP Acrylic" at bounding box center [128, 124] width 149 height 10
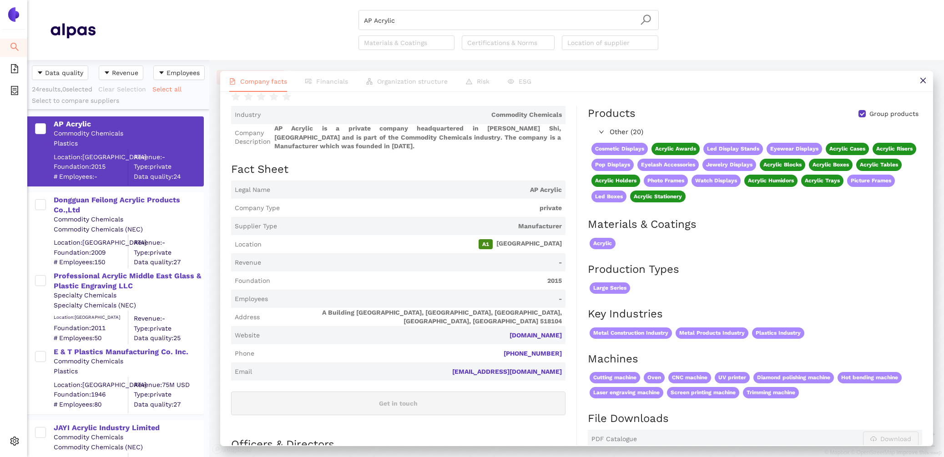
scroll to position [44, 0]
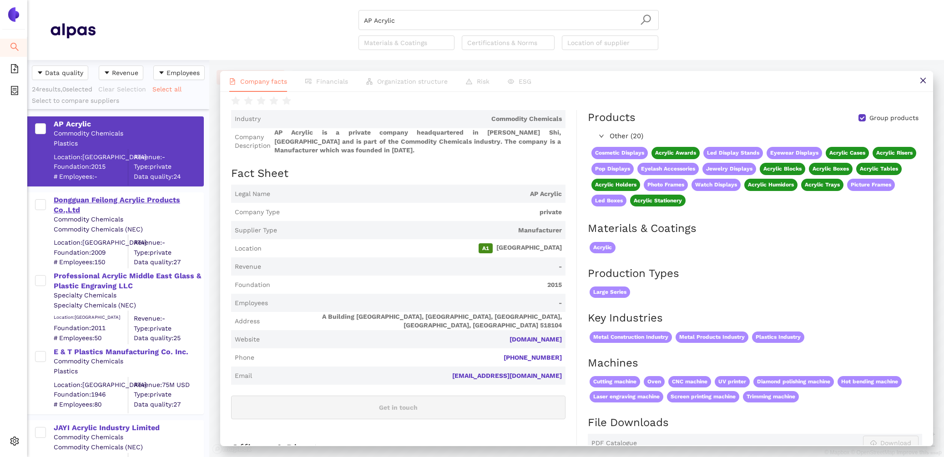
click at [65, 201] on div "Dongguan Feilong Acrylic Products Co.,Ltd" at bounding box center [128, 205] width 149 height 20
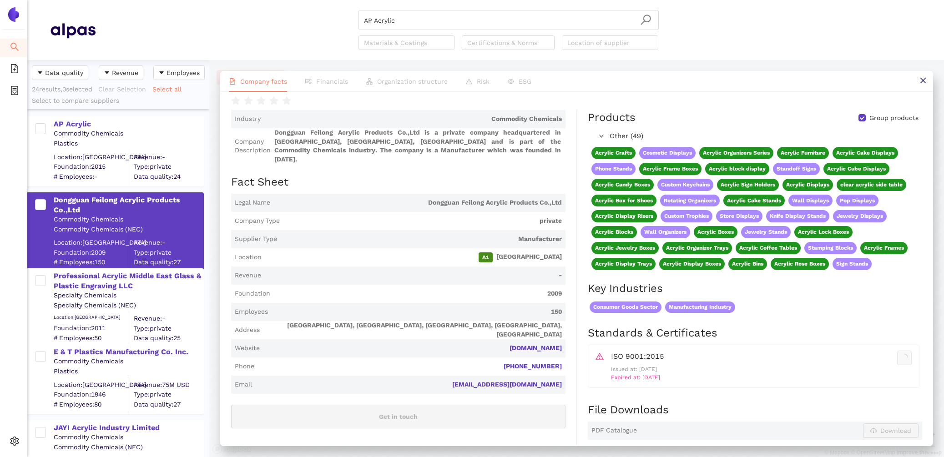
scroll to position [0, 0]
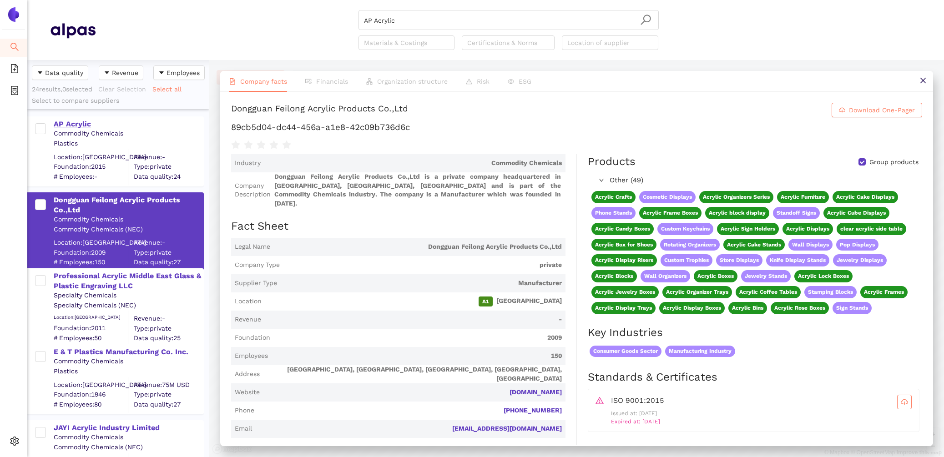
click at [69, 122] on div "AP Acrylic" at bounding box center [128, 124] width 149 height 10
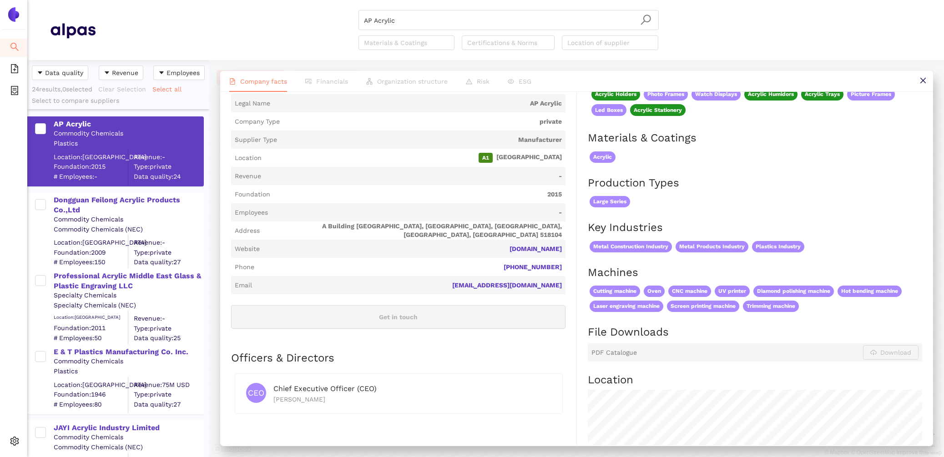
scroll to position [133, 0]
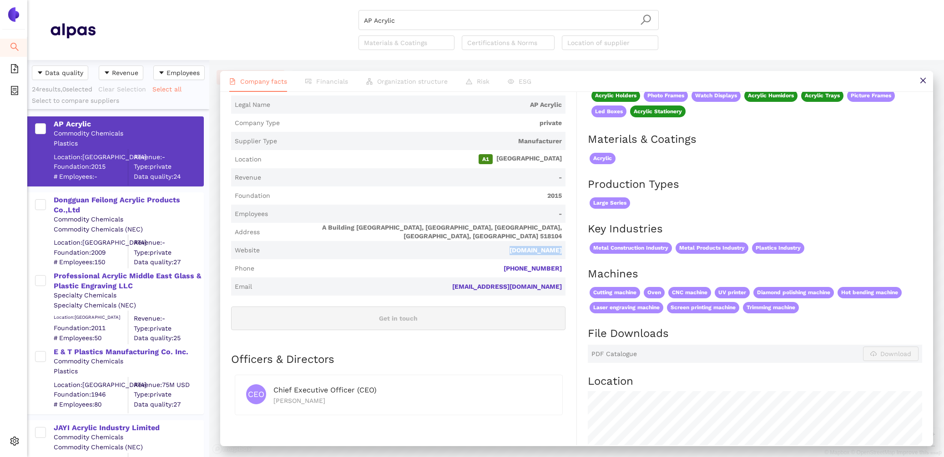
drag, startPoint x: 569, startPoint y: 251, endPoint x: 510, endPoint y: 251, distance: 59.1
click at [510, 251] on div "Industry Commodity Chemicals Company Description AP Acrylic is a private compan…" at bounding box center [404, 325] width 346 height 608
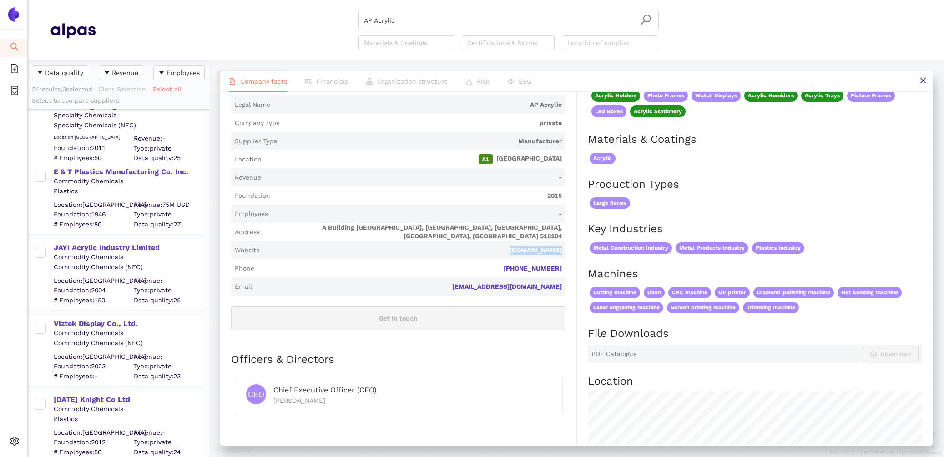
scroll to position [0, 0]
